Goal: Find specific page/section: Find specific page/section

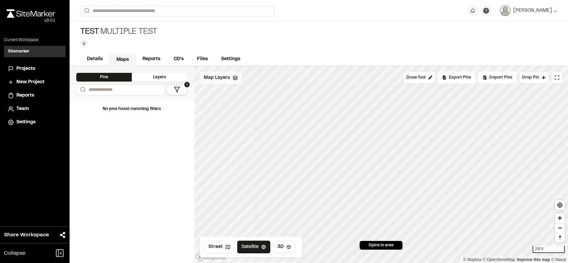
click at [228, 81] on span "Map Layers" at bounding box center [217, 77] width 26 height 7
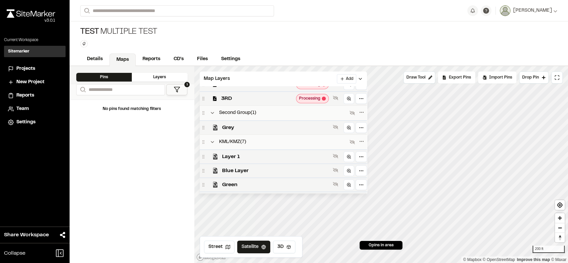
scroll to position [256, 0]
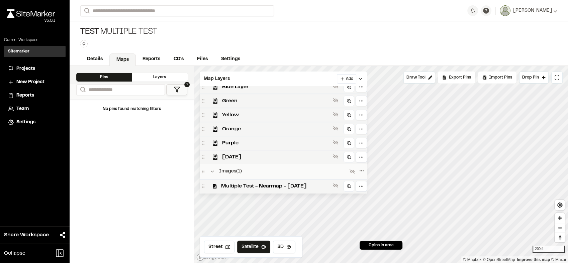
click at [460, 47] on div "Test Multiple Test Type Enter or comma to add tag." at bounding box center [319, 36] width 499 height 31
click at [268, 187] on span "Multiple Test - Nearmap - 2025-01-02" at bounding box center [275, 186] width 109 height 8
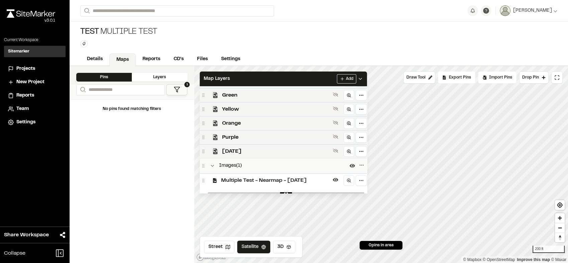
click at [438, 45] on div "Test Multiple Test Type Enter or comma to add tag." at bounding box center [319, 36] width 499 height 31
click at [439, 42] on div "Test Multiple Test Type Enter or comma to add tag." at bounding box center [319, 36] width 499 height 31
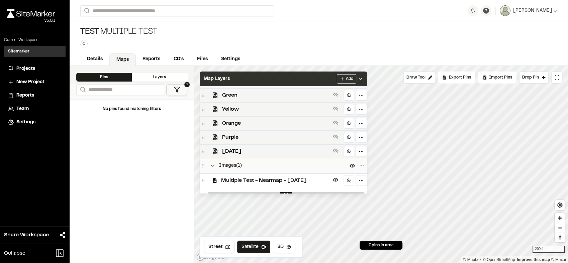
click at [318, 79] on div "Map Layers Add" at bounding box center [283, 79] width 167 height 15
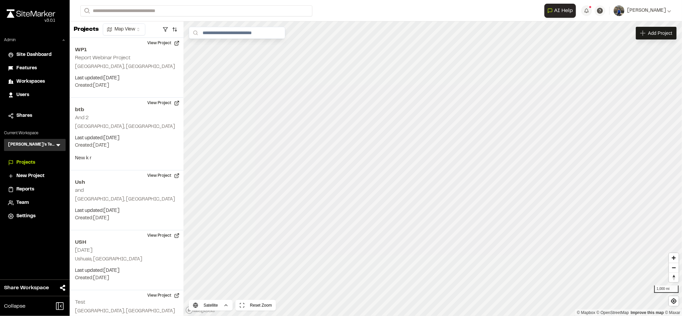
click at [27, 79] on span "Workspaces" at bounding box center [30, 81] width 28 height 7
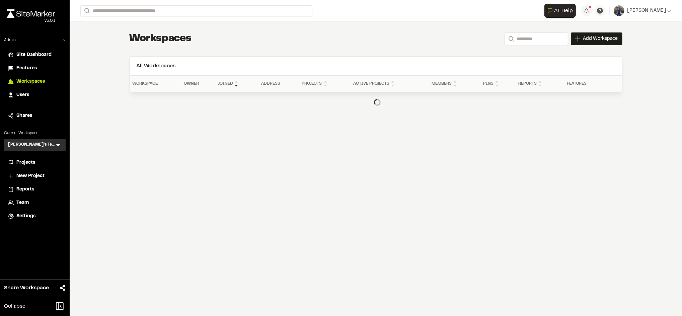
click at [32, 160] on span "Projects" at bounding box center [25, 162] width 19 height 7
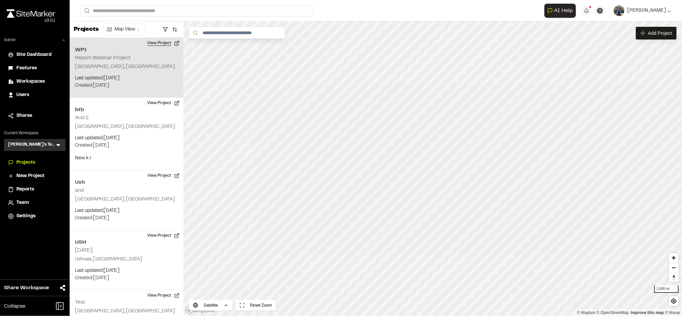
click at [151, 45] on button "View Project" at bounding box center [163, 43] width 40 height 11
